Goal: Information Seeking & Learning: Learn about a topic

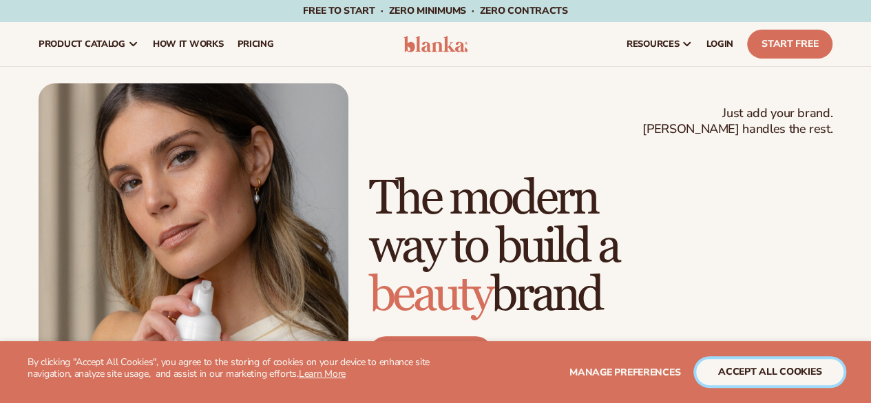
click at [751, 380] on button "accept all cookies" at bounding box center [769, 372] width 147 height 26
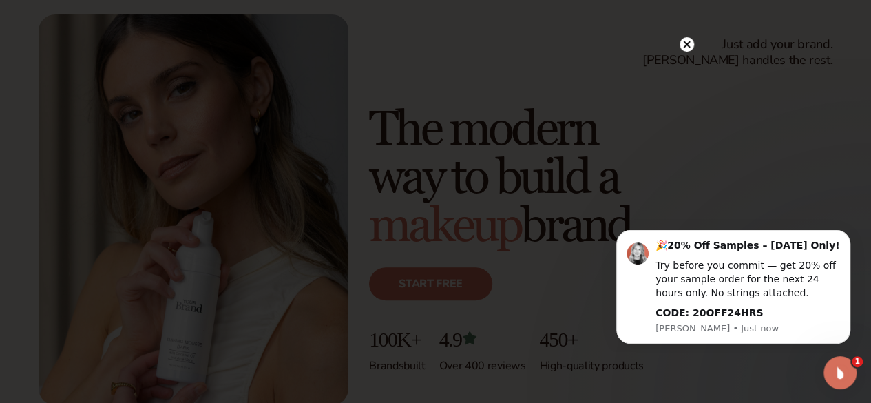
click at [685, 43] on icon at bounding box center [686, 44] width 7 height 7
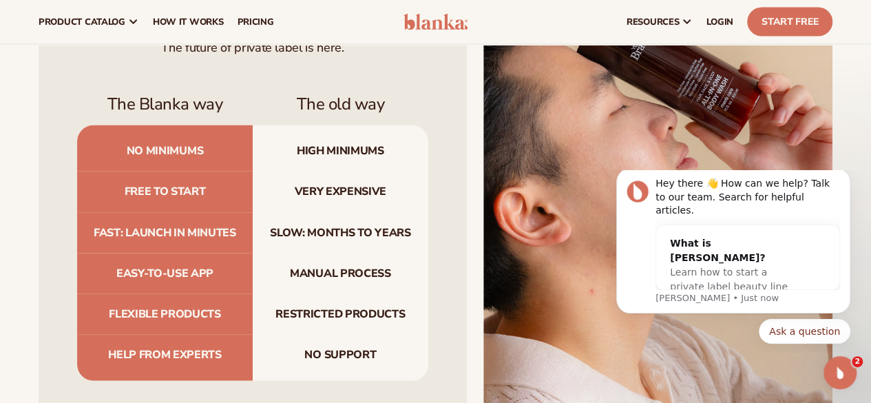
scroll to position [3708, 0]
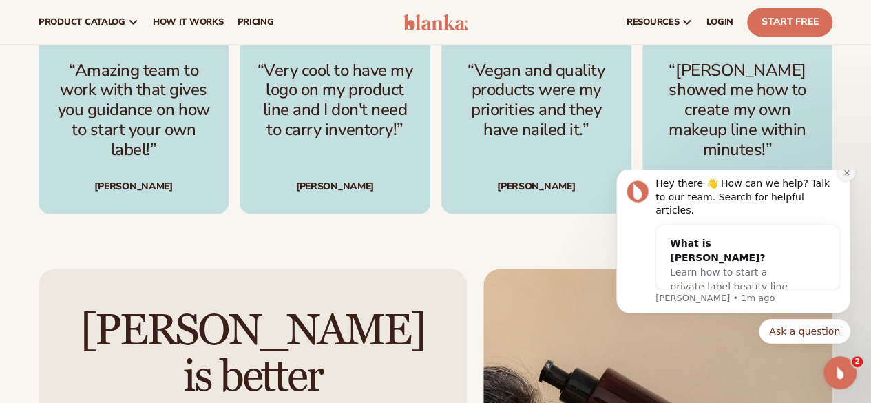
click at [843, 176] on icon "Dismiss notification" at bounding box center [847, 173] width 8 height 8
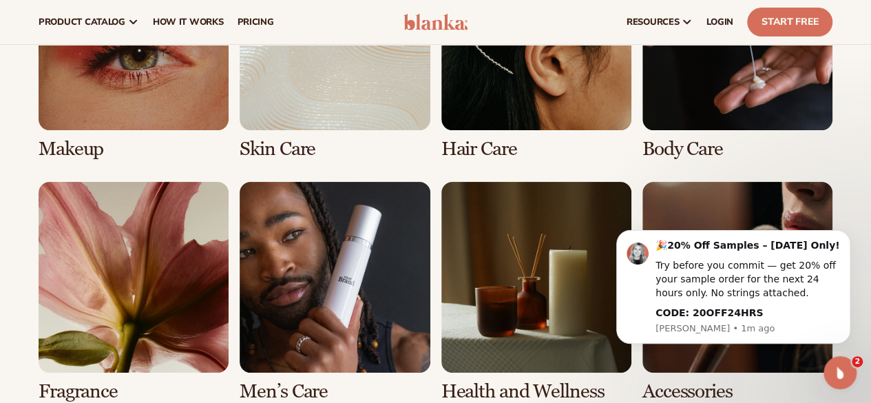
scroll to position [2124, 0]
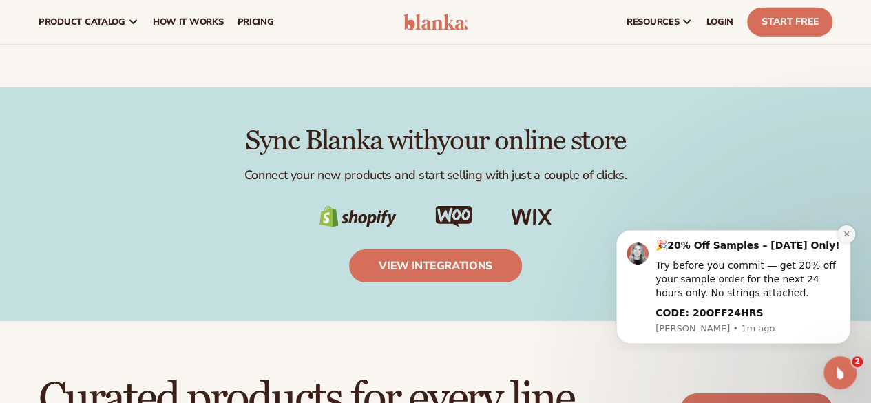
click at [842, 240] on button "Dismiss notification" at bounding box center [846, 234] width 18 height 18
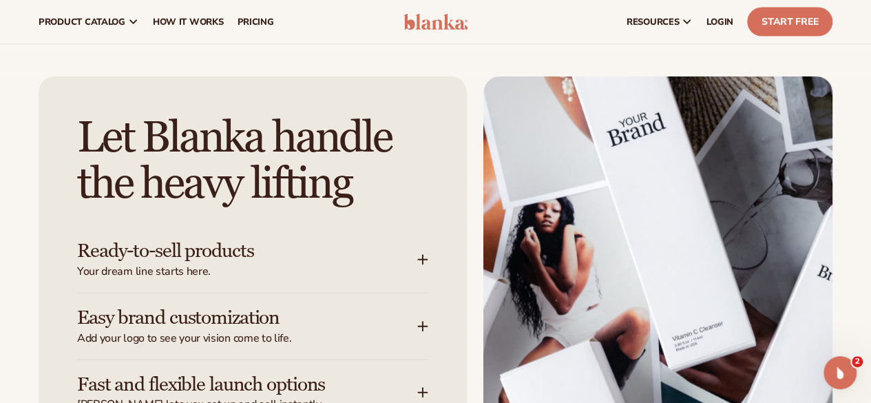
scroll to position [1091, 0]
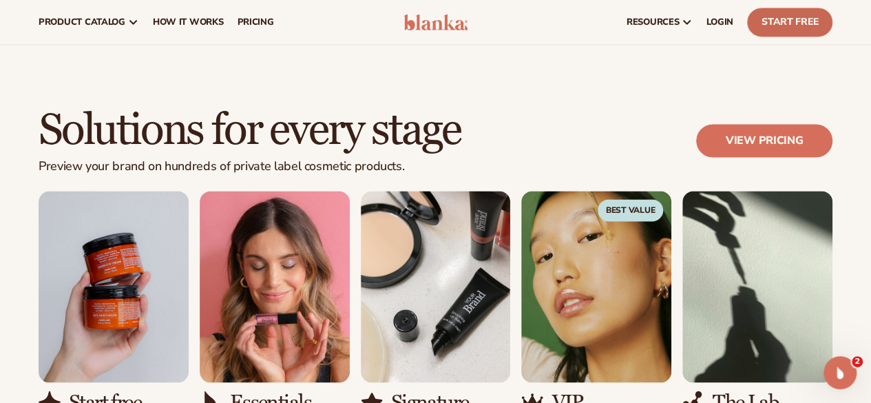
click at [786, 22] on link "Start Free" at bounding box center [789, 22] width 85 height 29
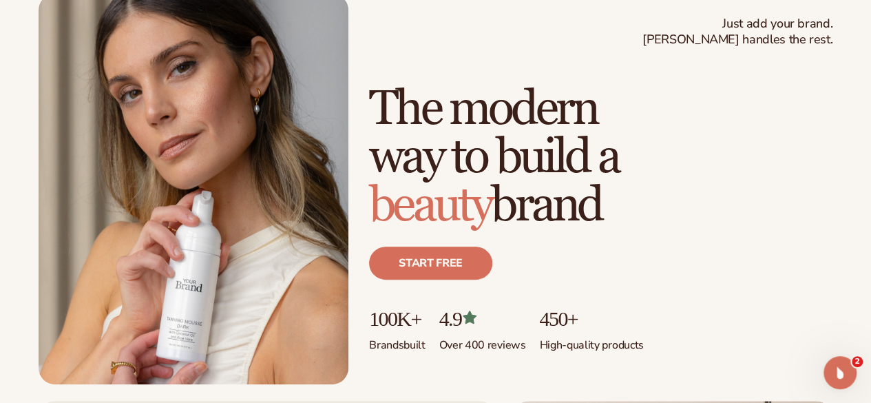
scroll to position [0, 0]
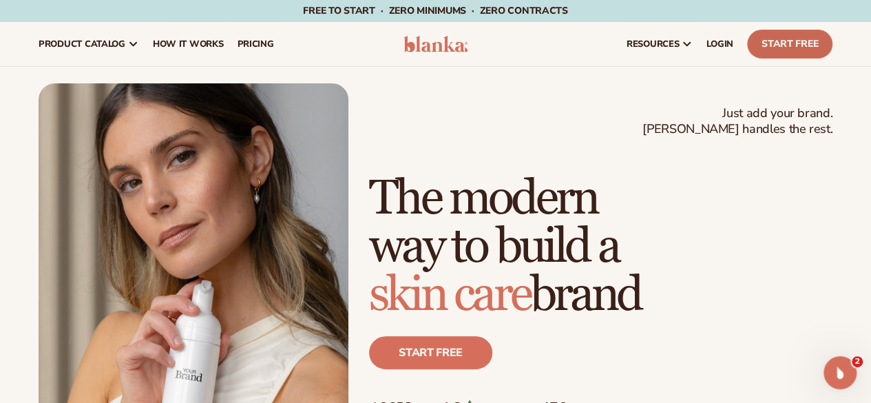
click at [794, 35] on link "Start Free" at bounding box center [789, 44] width 85 height 29
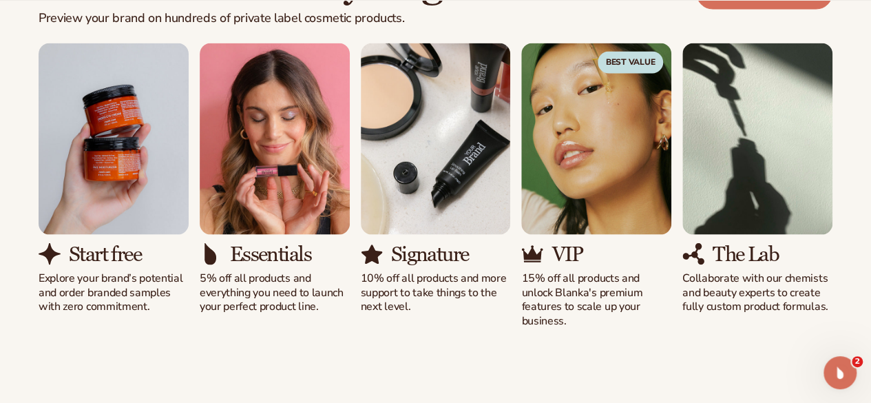
scroll to position [1308, 0]
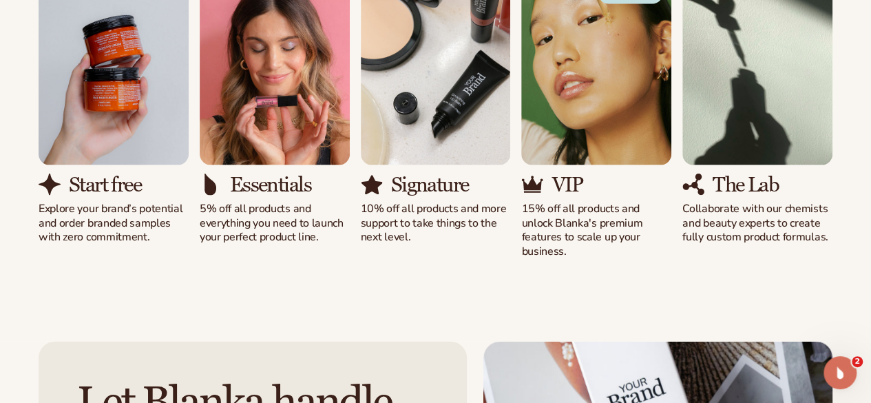
click at [275, 165] on img "2 / 5" at bounding box center [275, 69] width 150 height 191
click at [280, 196] on h3 "Essentials" at bounding box center [270, 185] width 81 height 23
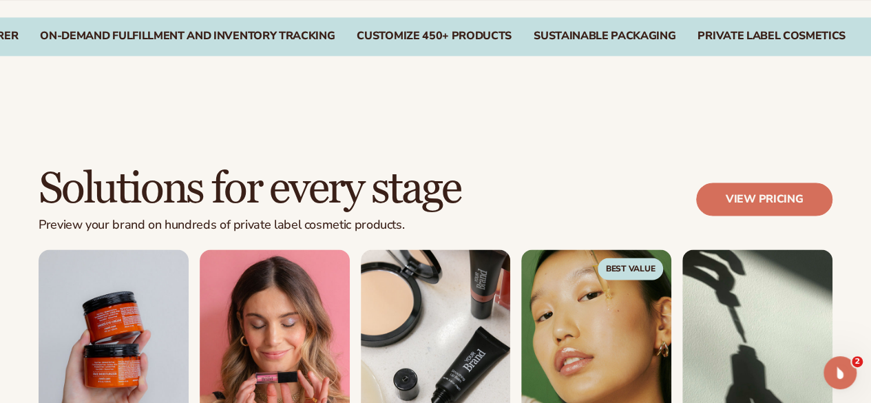
scroll to position [1240, 0]
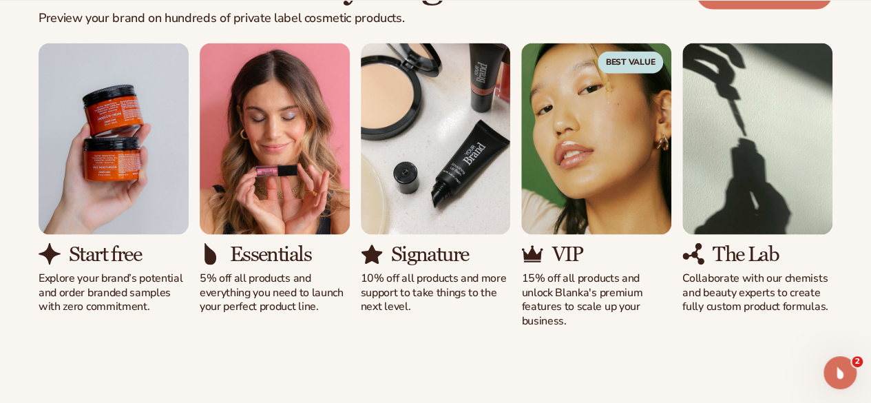
click at [249, 221] on img "2 / 5" at bounding box center [275, 138] width 150 height 191
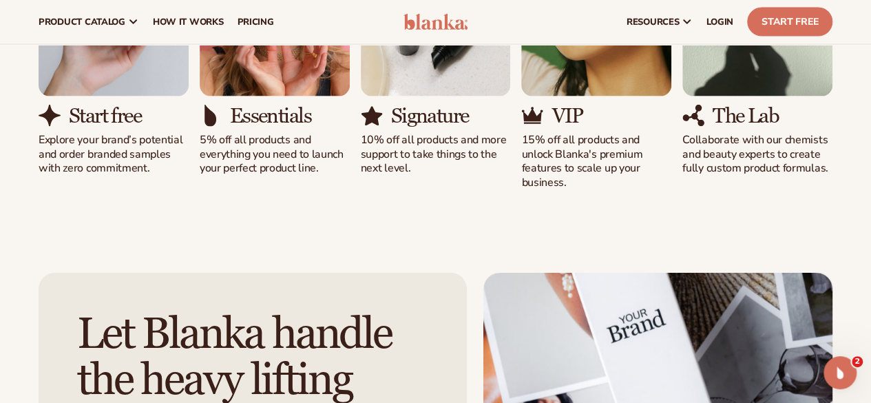
scroll to position [1308, 0]
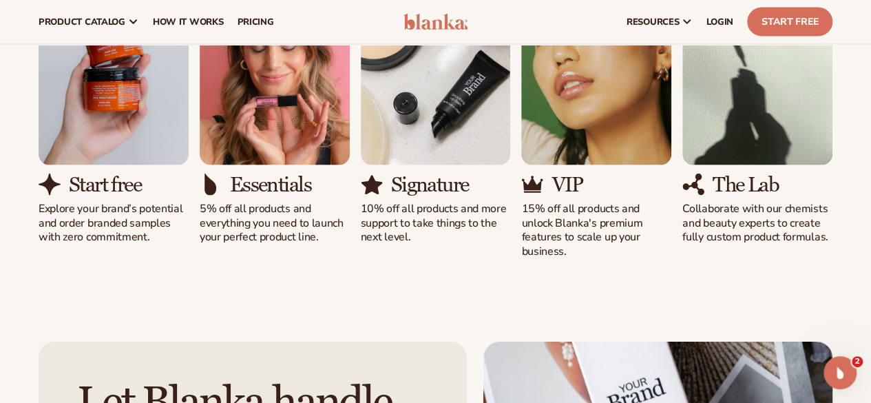
click at [590, 150] on img "4 / 5" at bounding box center [596, 69] width 150 height 191
click at [616, 165] on img "4 / 5" at bounding box center [596, 69] width 150 height 191
click at [406, 165] on img "3 / 5" at bounding box center [436, 69] width 150 height 191
click at [412, 165] on img "3 / 5" at bounding box center [436, 69] width 150 height 191
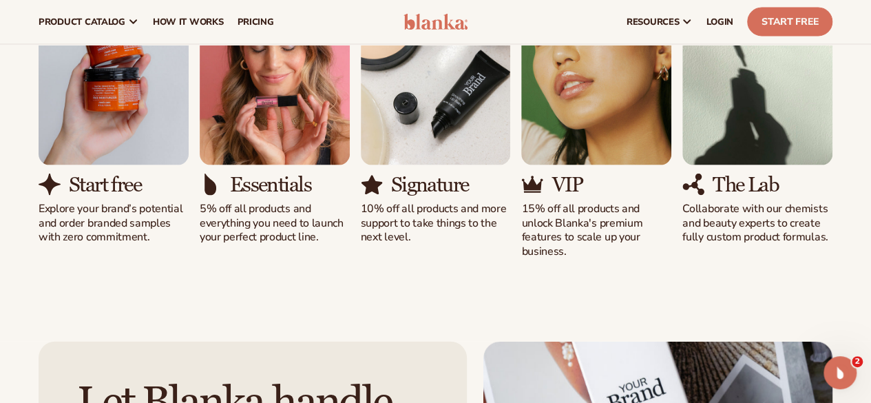
click at [438, 244] on p "10% off all products and more support to take things to the next level." at bounding box center [436, 223] width 150 height 43
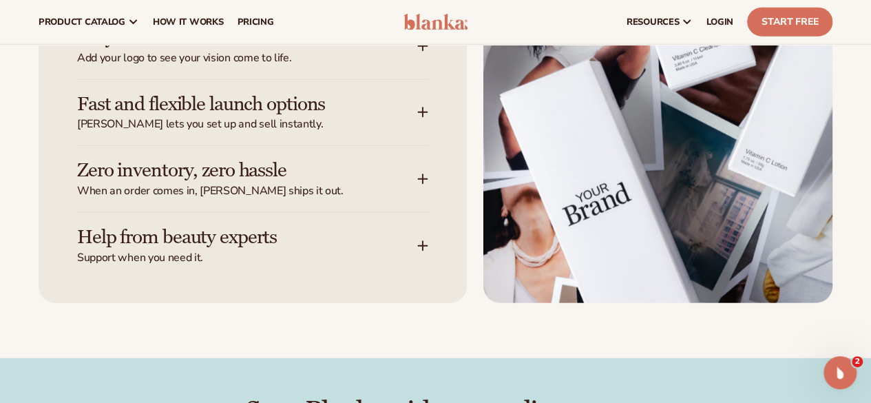
scroll to position [1790, 0]
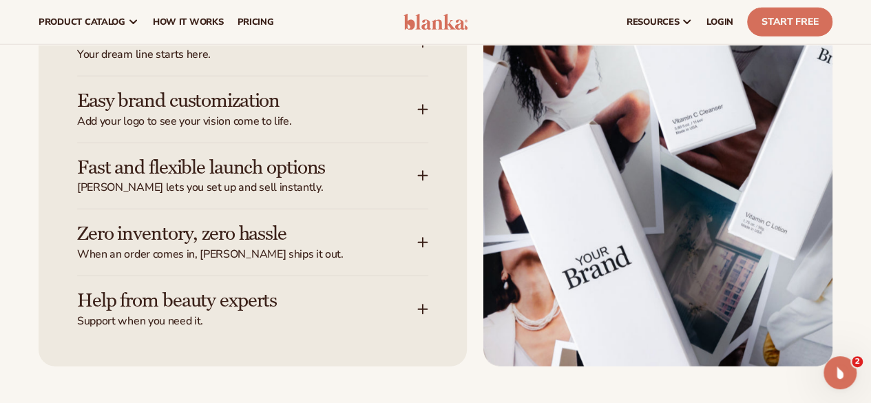
click at [401, 129] on div "Easy brand customization Add your logo to see your vision come to life." at bounding box center [247, 109] width 340 height 39
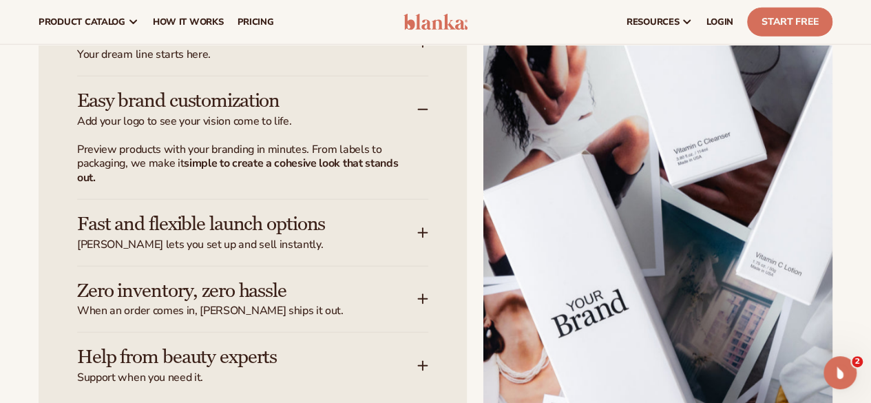
click at [366, 185] on strong "simple to create a cohesive look that stands out." at bounding box center [237, 171] width 321 height 30
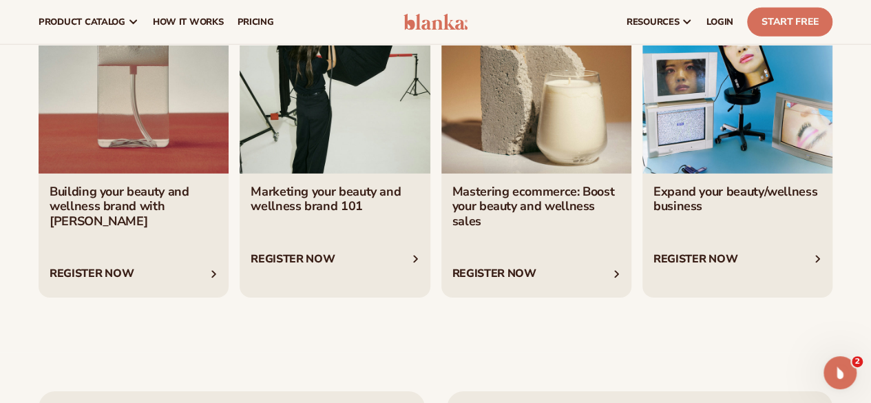
scroll to position [4522, 0]
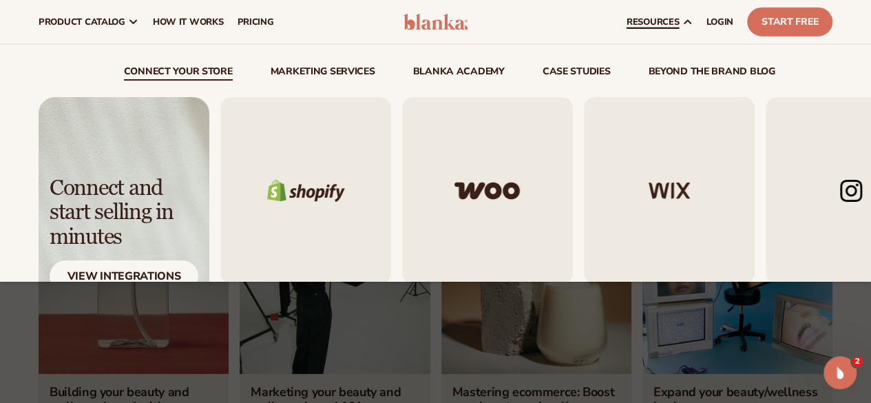
click at [658, 28] on link "resources" at bounding box center [660, 22] width 80 height 44
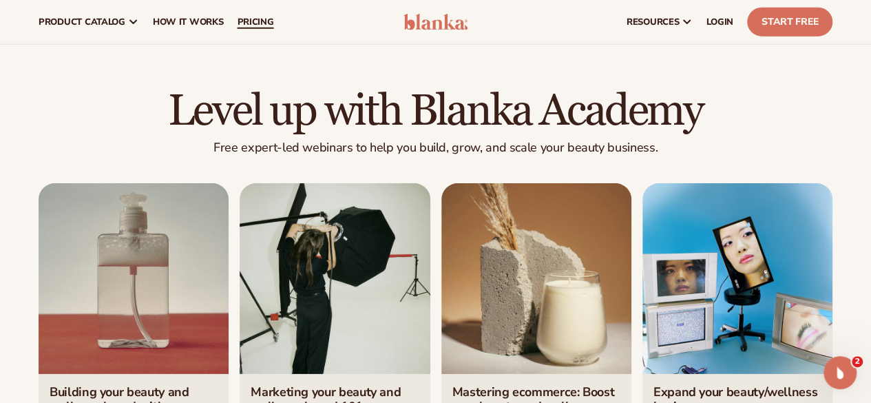
click at [269, 23] on span "pricing" at bounding box center [255, 22] width 36 height 11
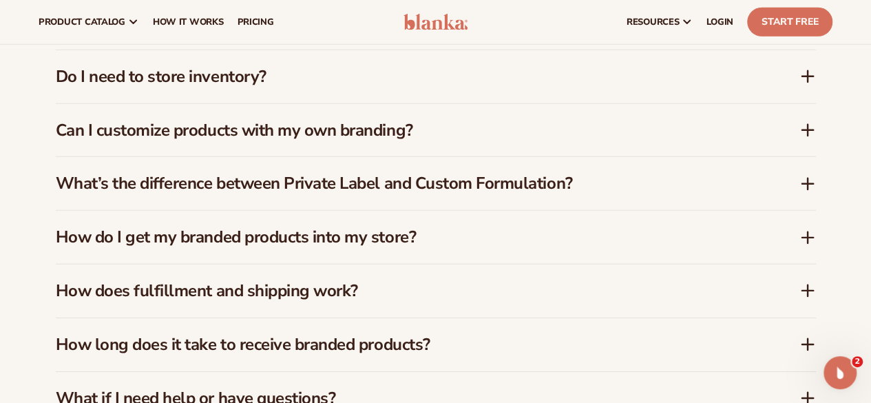
scroll to position [1945, 0]
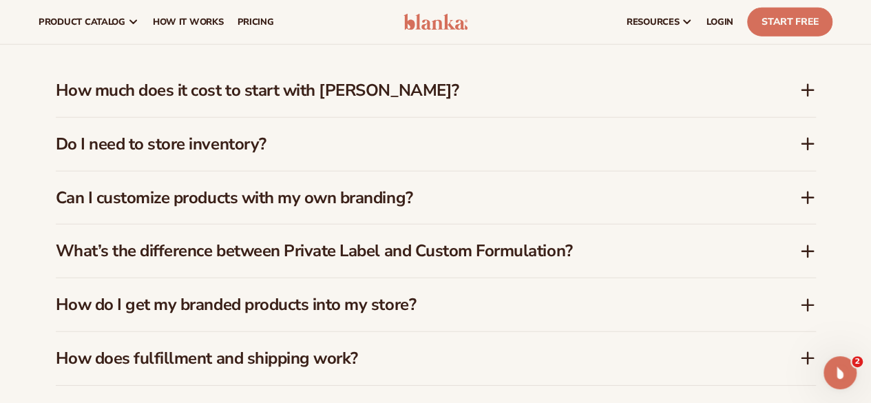
click at [408, 91] on h3 "How much does it cost to start with Blanka?" at bounding box center [407, 91] width 702 height 20
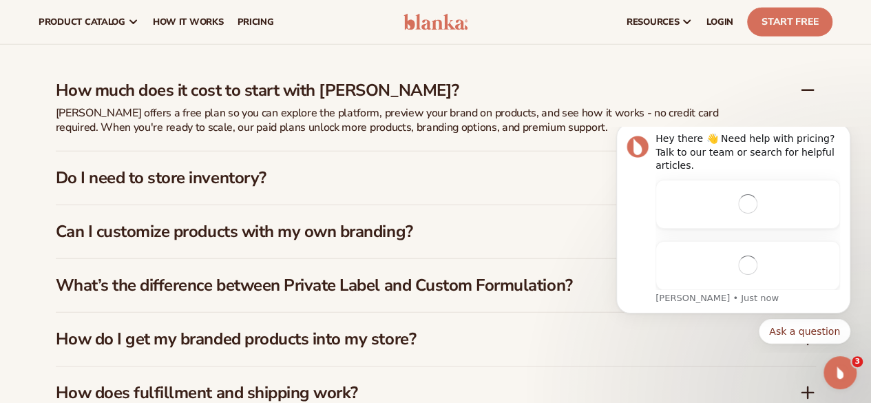
scroll to position [0, 0]
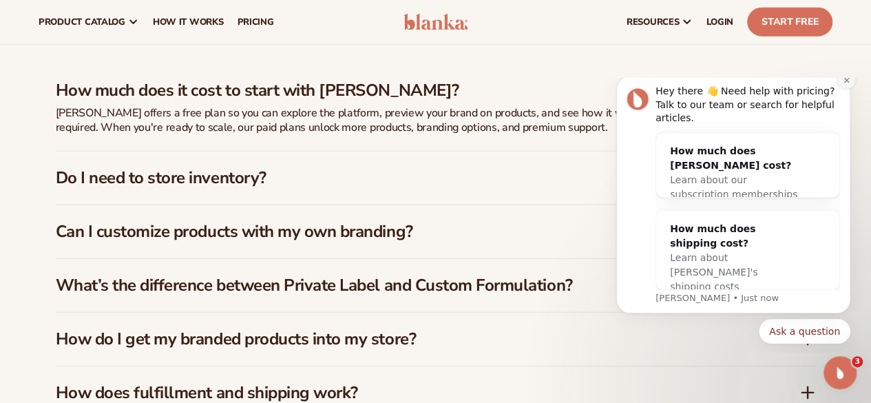
click at [840, 89] on button "Dismiss notification" at bounding box center [846, 80] width 18 height 18
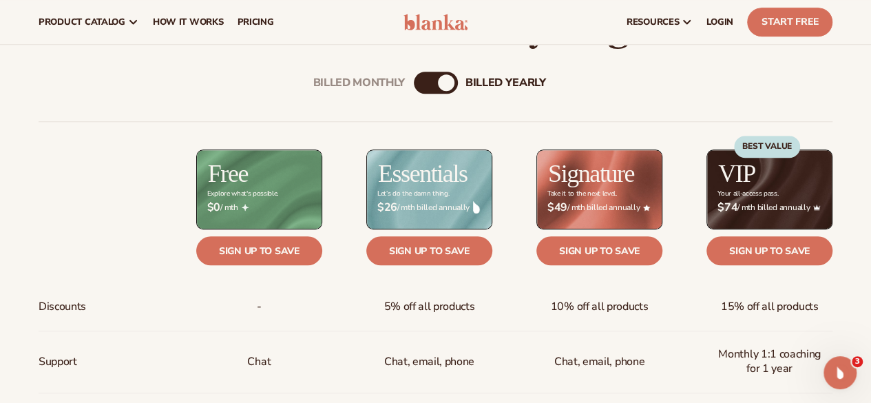
scroll to position [430, 0]
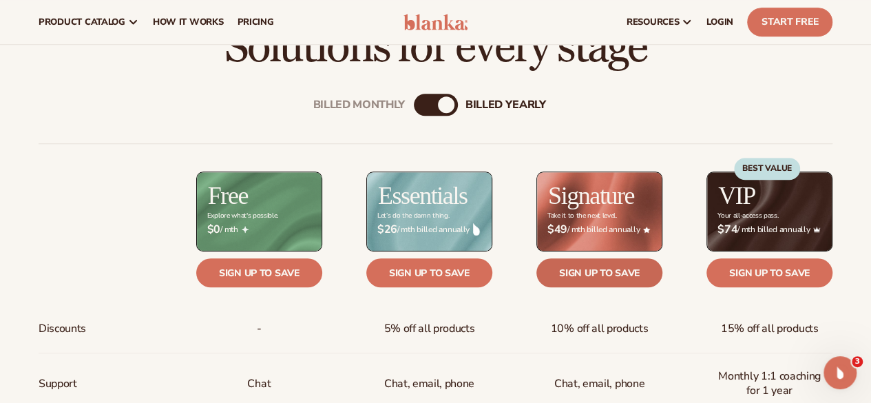
click at [603, 262] on link "Sign up to save" at bounding box center [599, 272] width 126 height 29
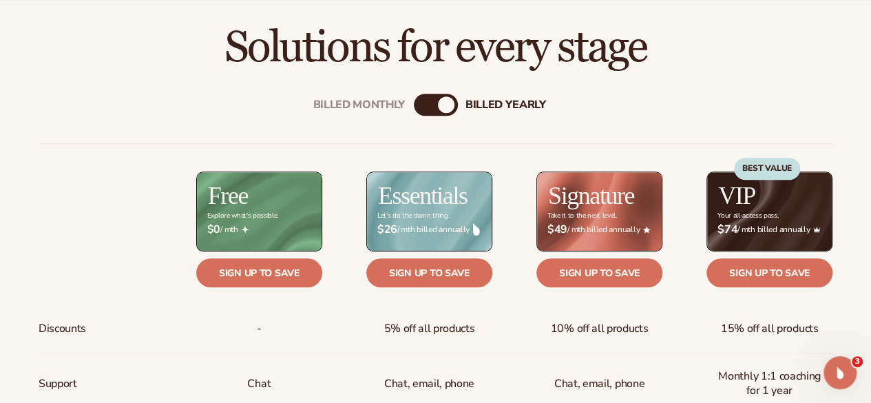
click at [447, 104] on div "billed Yearly" at bounding box center [446, 104] width 17 height 17
click at [438, 103] on div "billed Yearly" at bounding box center [446, 104] width 17 height 17
click at [443, 101] on div "billed Yearly" at bounding box center [446, 104] width 17 height 17
click at [432, 105] on div "Billed Monthly billed Yearly" at bounding box center [436, 105] width 44 height 22
click at [392, 103] on div "Billed Monthly" at bounding box center [359, 104] width 92 height 13
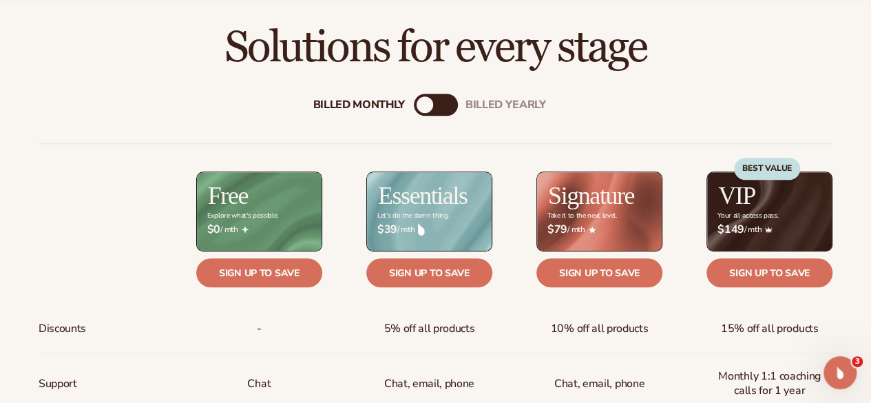
click at [453, 101] on div "billed Yearly" at bounding box center [449, 104] width 17 height 17
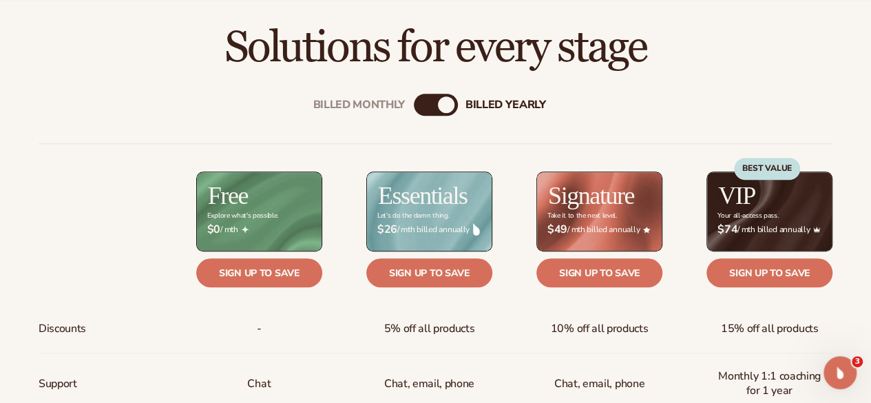
click at [453, 101] on div "billed Yearly" at bounding box center [446, 104] width 17 height 17
click at [431, 102] on div "Billed Monthly billed Yearly" at bounding box center [436, 105] width 44 height 22
click at [402, 104] on div "Billed Monthly" at bounding box center [359, 104] width 92 height 13
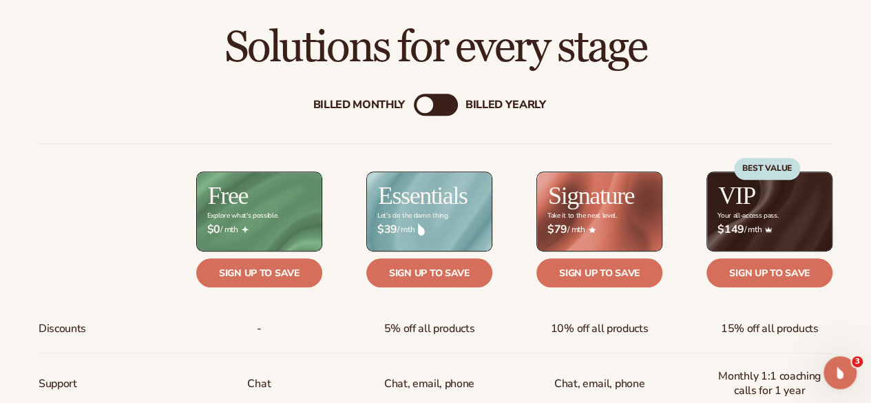
click at [478, 105] on div "billed Yearly" at bounding box center [506, 104] width 81 height 13
click at [382, 104] on div "Billed Monthly" at bounding box center [359, 104] width 92 height 13
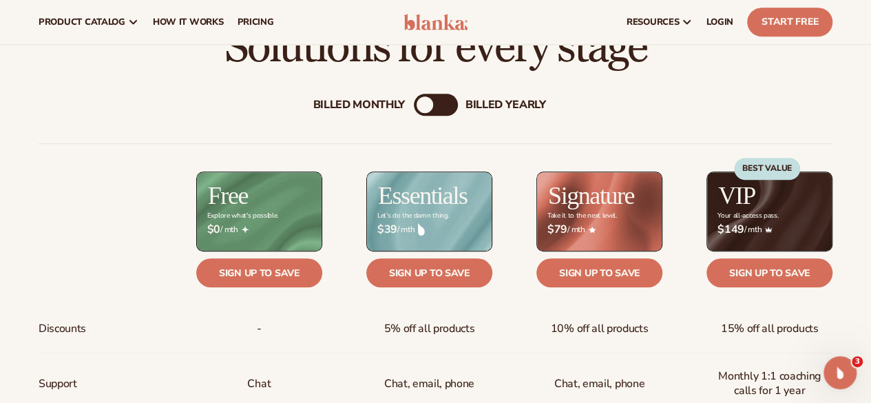
click at [505, 106] on div "billed Yearly" at bounding box center [506, 104] width 81 height 13
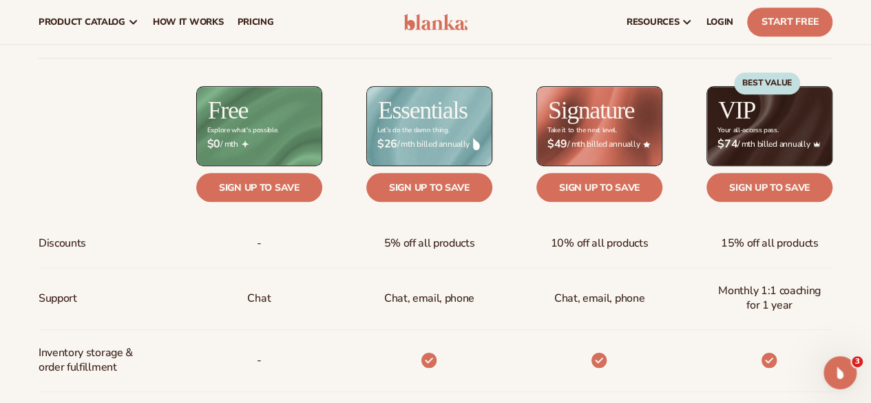
scroll to position [499, 0]
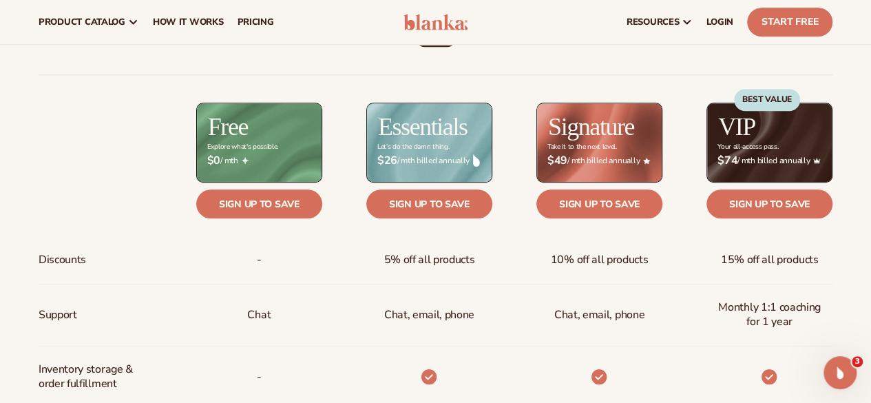
click at [782, 136] on div "BEST VALUE" at bounding box center [767, 130] width 66 height 83
click at [771, 103] on div "BEST VALUE" at bounding box center [767, 100] width 66 height 22
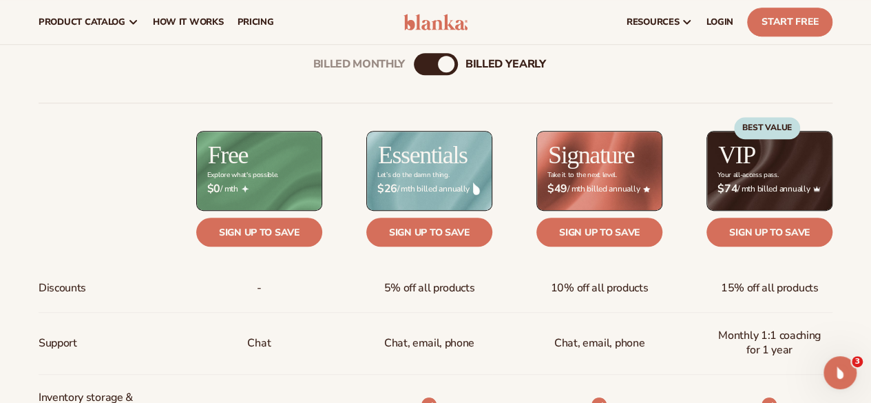
scroll to position [470, 0]
click at [371, 58] on div "Billed Monthly" at bounding box center [359, 64] width 92 height 13
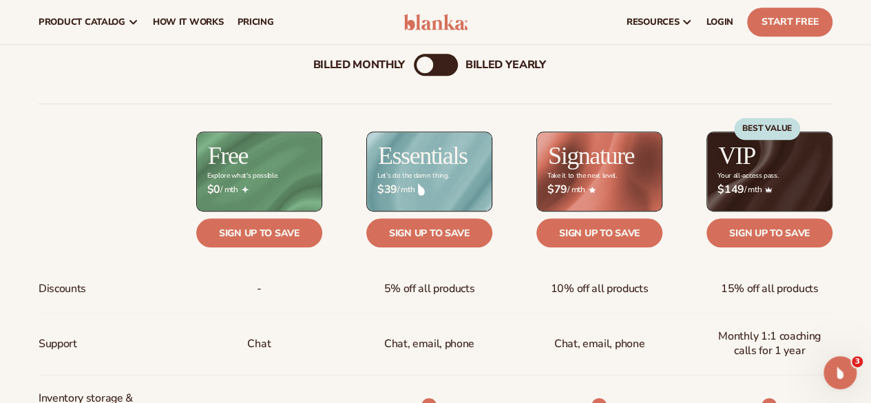
click at [476, 68] on div "billed Yearly" at bounding box center [506, 64] width 81 height 13
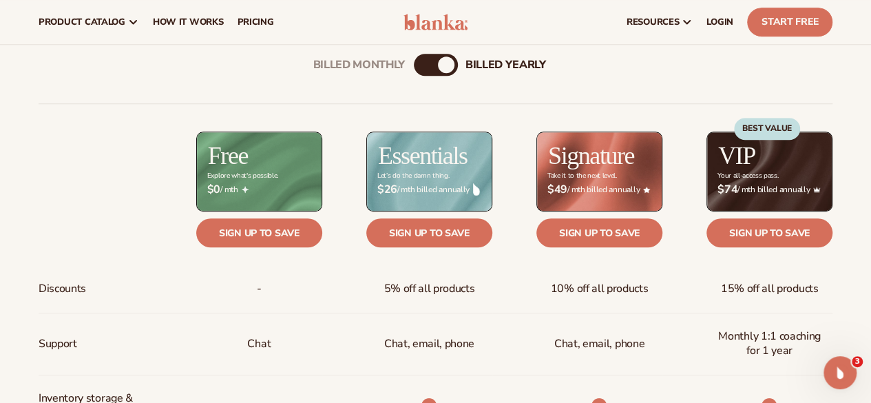
click at [389, 205] on div "$ $26 / mth billed annually" at bounding box center [429, 189] width 126 height 35
click at [431, 60] on div "Billed Monthly billed Yearly" at bounding box center [436, 65] width 44 height 22
click at [365, 62] on div "Billed Monthly" at bounding box center [359, 64] width 92 height 13
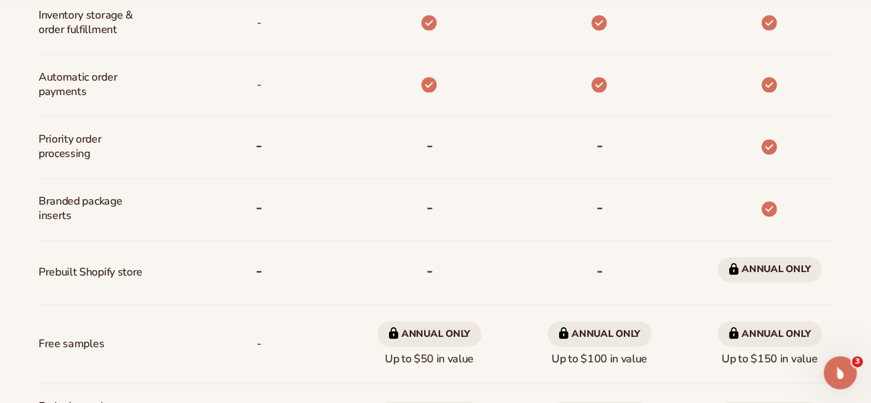
scroll to position [903, 0]
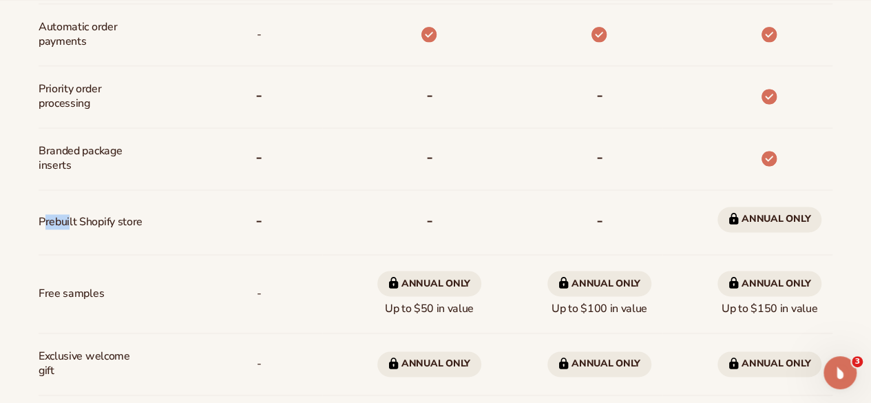
drag, startPoint x: 42, startPoint y: 220, endPoint x: 69, endPoint y: 219, distance: 26.9
click at [69, 219] on span "Prebuilt Shopify store" at bounding box center [91, 221] width 104 height 25
drag, startPoint x: 36, startPoint y: 220, endPoint x: 140, endPoint y: 229, distance: 103.7
click at [140, 229] on div "Billed Monthly billed Yearly Billed Monthly billed Yearly Discounts Support Inv…" at bounding box center [435, 46] width 871 height 894
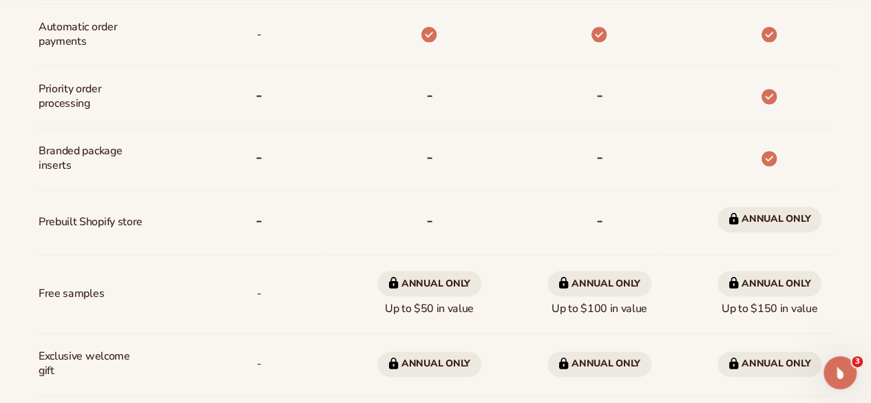
click at [123, 258] on div "Free samples" at bounding box center [96, 294] width 114 height 79
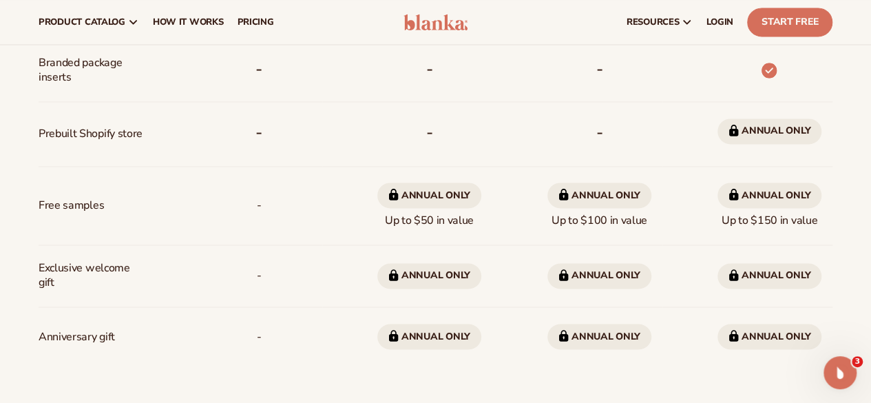
scroll to position [990, 0]
click at [780, 23] on link "Start Free" at bounding box center [789, 22] width 85 height 29
click at [811, 30] on link "Start Free" at bounding box center [789, 22] width 85 height 29
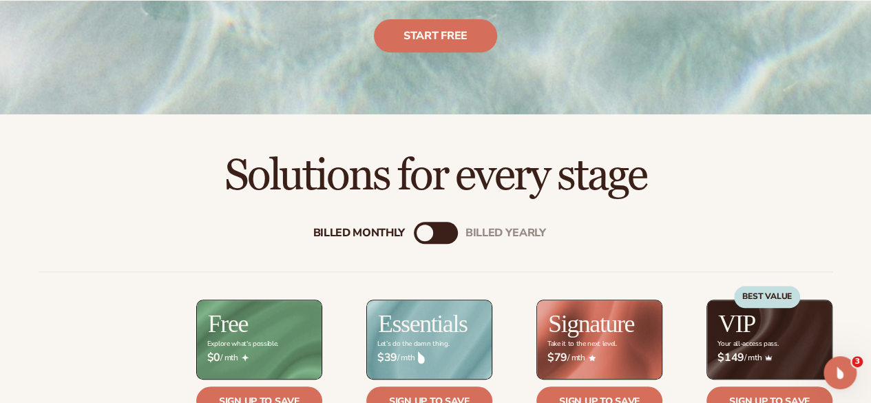
scroll to position [439, 0]
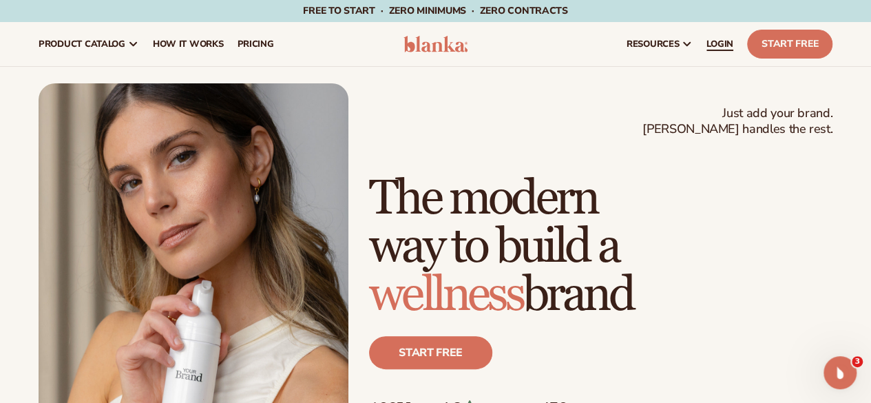
click at [707, 46] on span "LOGIN" at bounding box center [720, 44] width 27 height 11
